Goal: Communication & Community: Ask a question

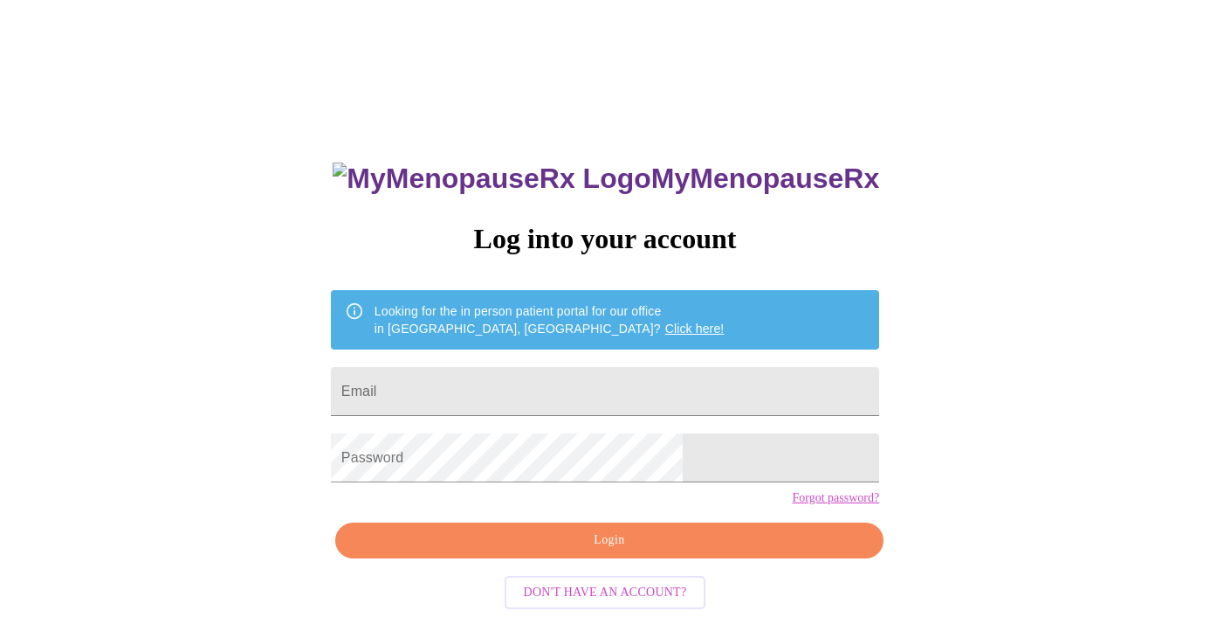
scroll to position [6, 0]
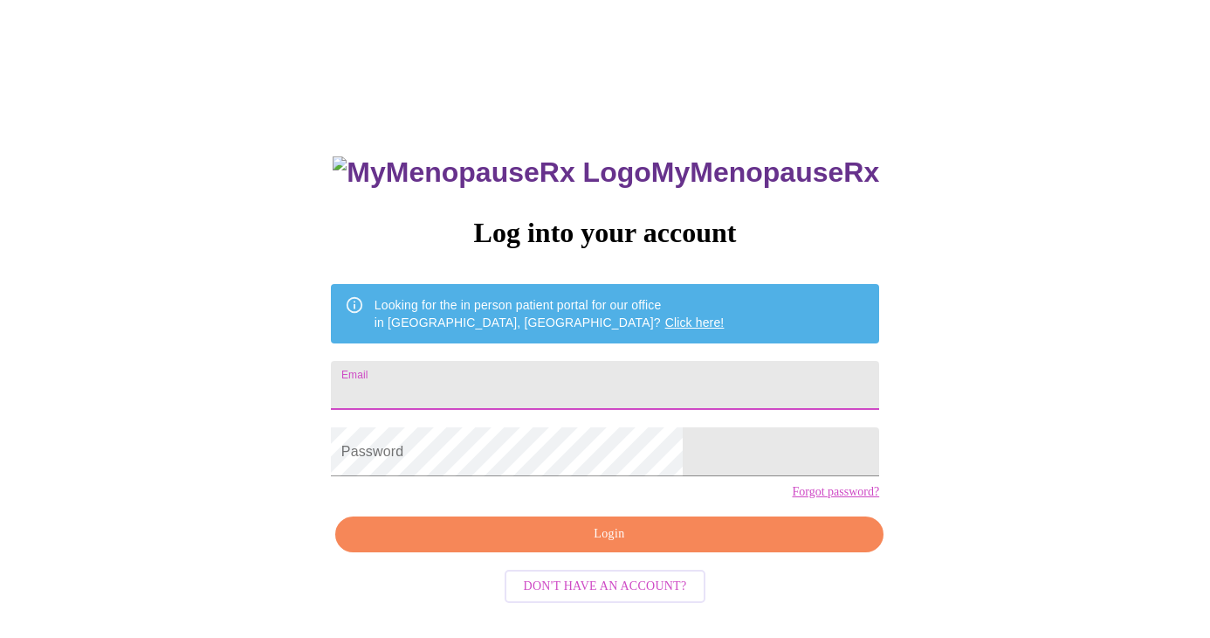
click at [595, 370] on input "Email" at bounding box center [605, 385] width 548 height 49
type input "[EMAIL_ADDRESS][DOMAIN_NAME]"
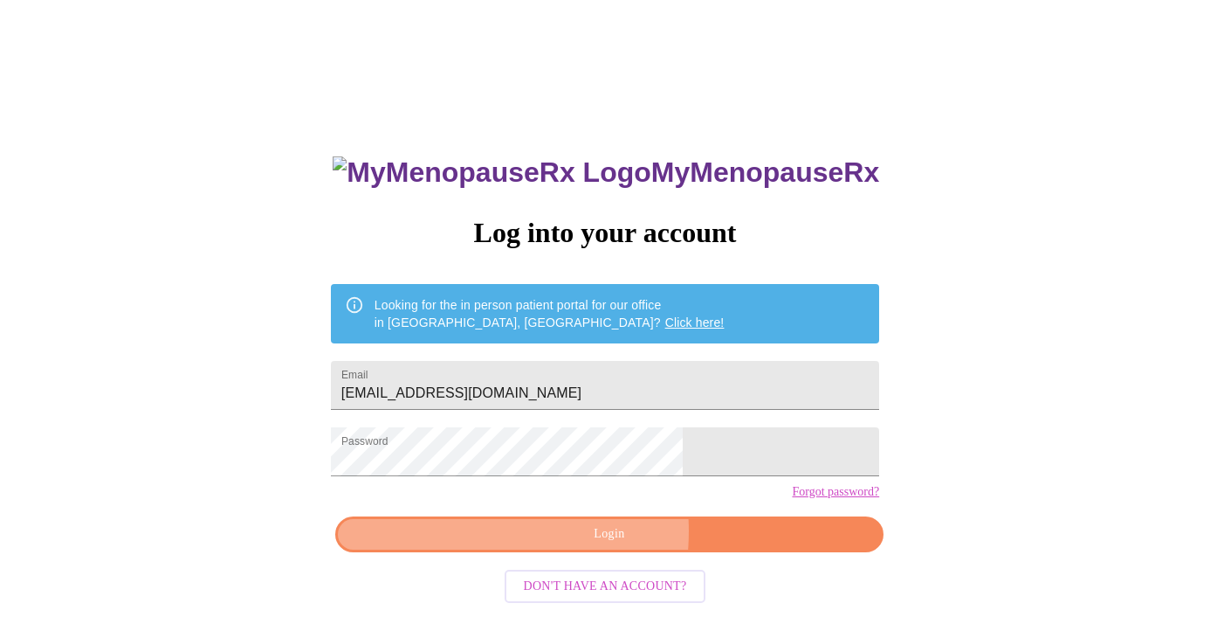
click at [548, 545] on span "Login" at bounding box center [609, 534] width 508 height 22
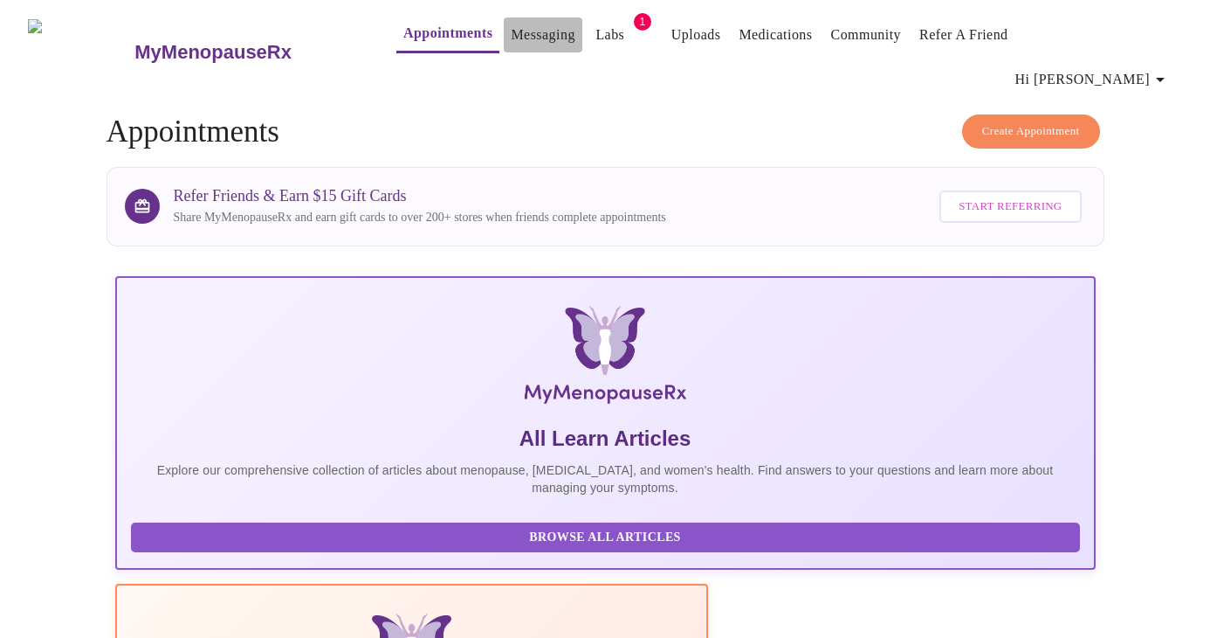
click at [511, 27] on link "Messaging" at bounding box center [543, 35] width 64 height 24
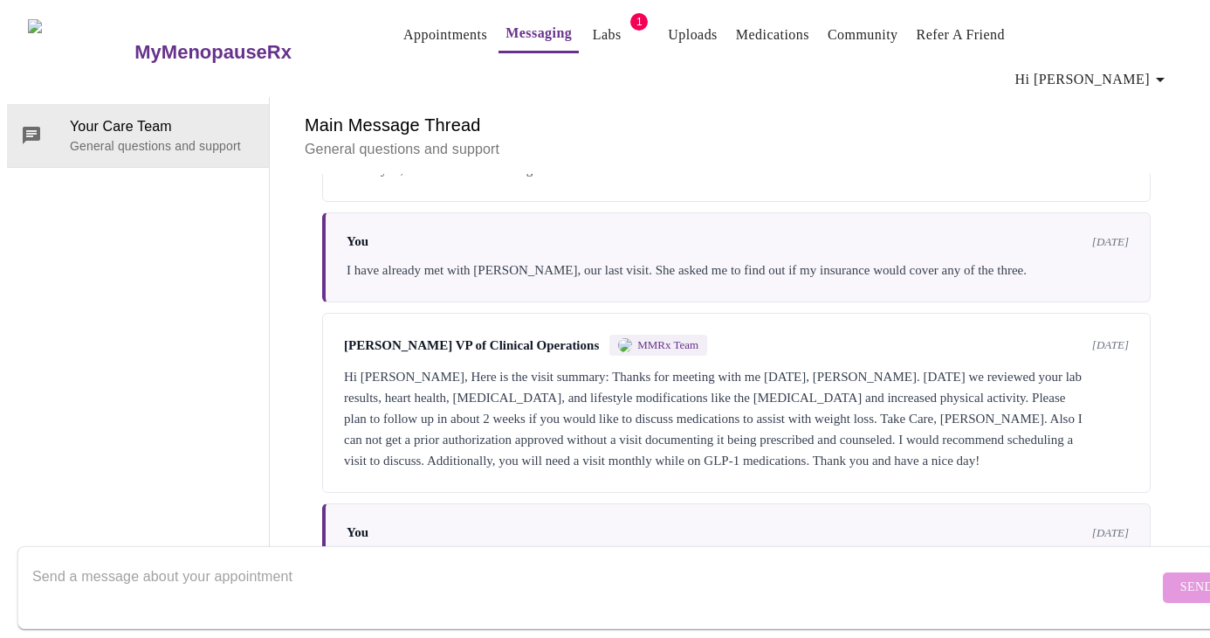
scroll to position [4439, 0]
click at [229, 559] on textarea "Send a message about your appointment" at bounding box center [595, 587] width 1127 height 56
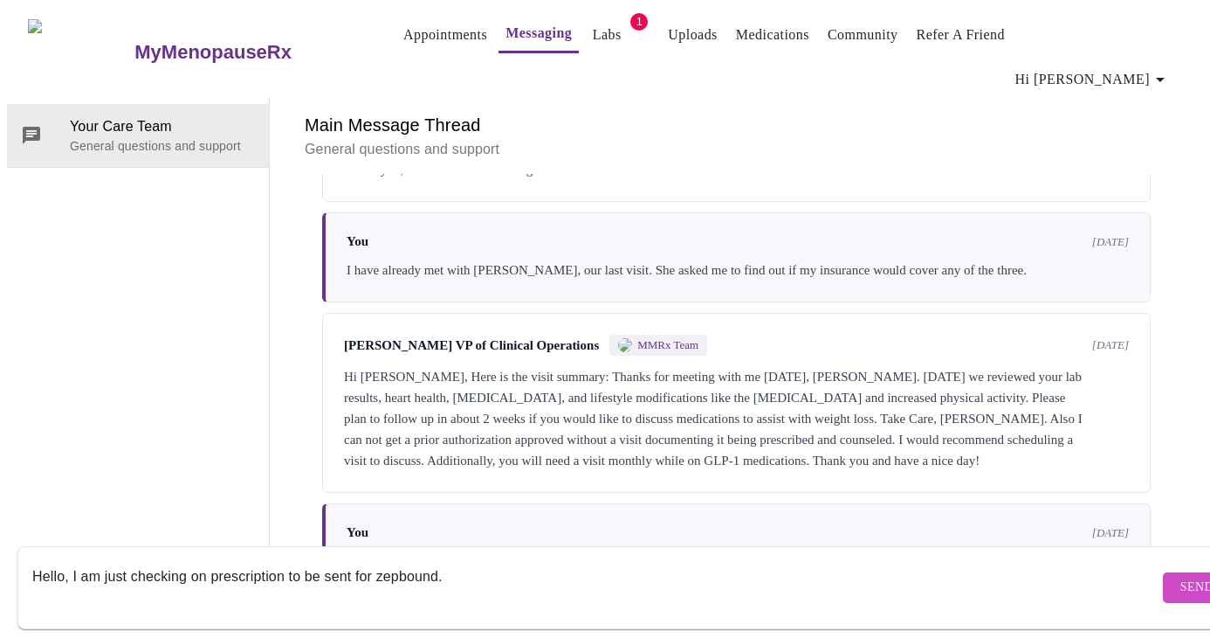
type textarea "Hello, I am just checking on prescription to be sent for zepbound."
click at [1181, 576] on span "Send" at bounding box center [1197, 587] width 33 height 22
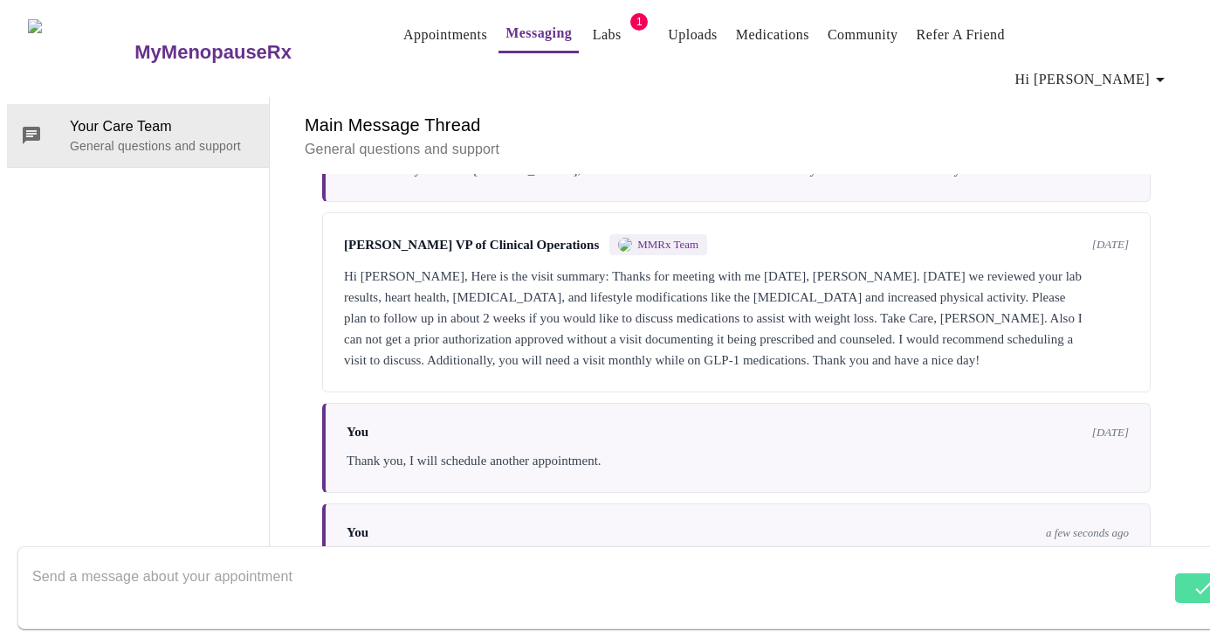
scroll to position [4544, 0]
